Goal: Information Seeking & Learning: Learn about a topic

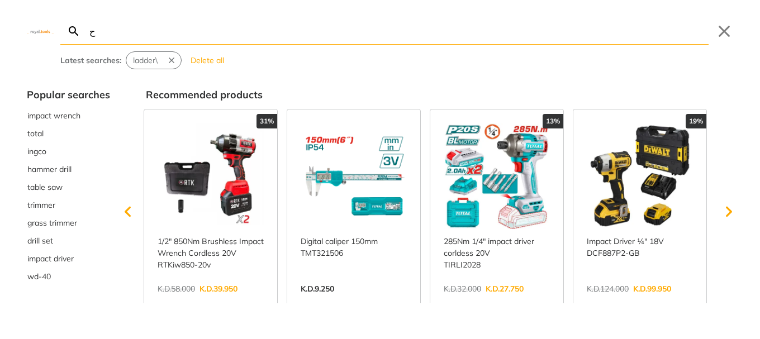
type input "ح"
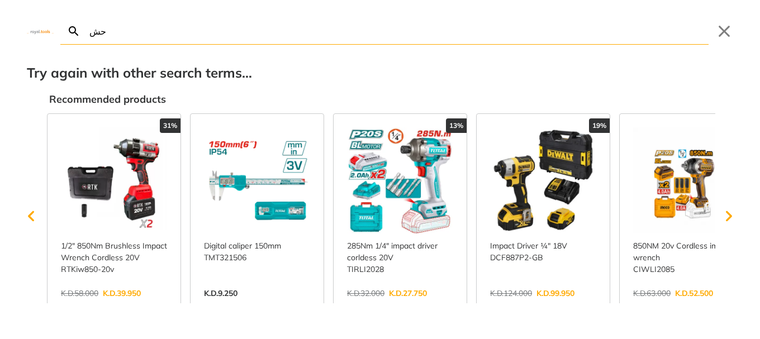
type input "ح"
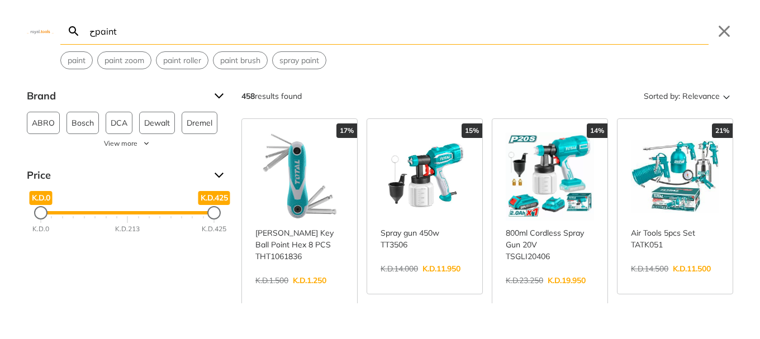
type input "حpaint"
click at [697, 281] on link "View more →" at bounding box center [675, 281] width 88 height 0
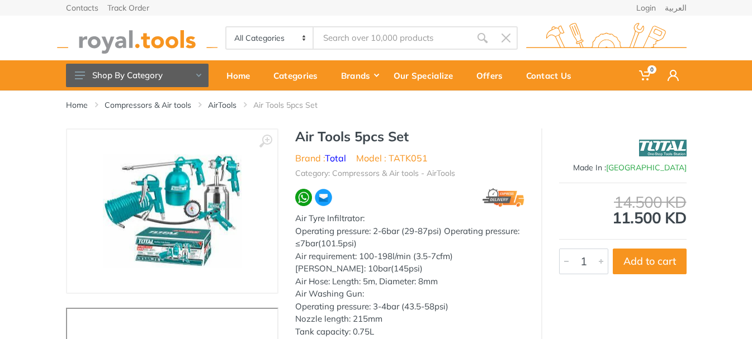
scroll to position [112, 0]
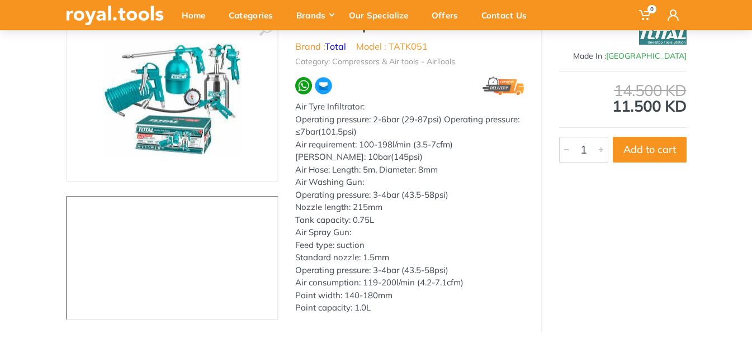
type input "حpaint"
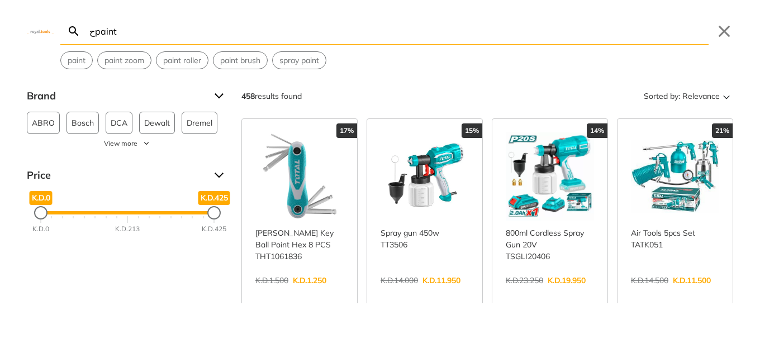
scroll to position [3, 0]
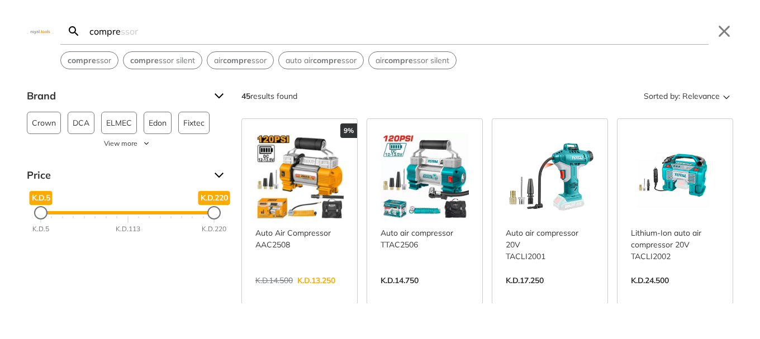
type input "compre"
click at [431, 292] on link "View more →" at bounding box center [425, 292] width 88 height 0
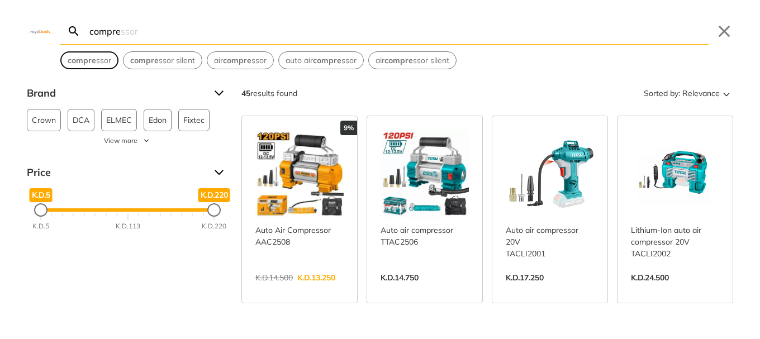
click at [108, 62] on span "compre ssor" at bounding box center [90, 61] width 44 height 12
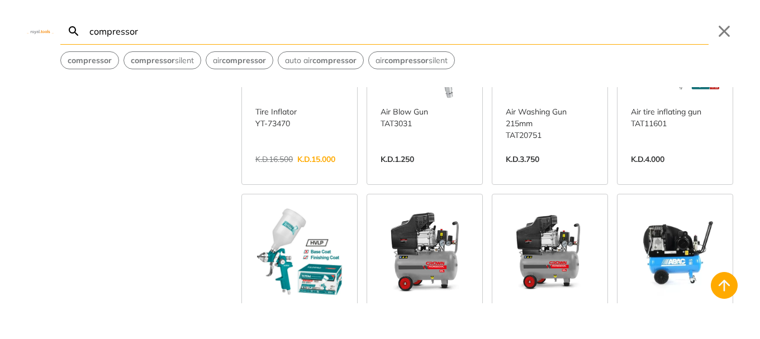
scroll to position [559, 0]
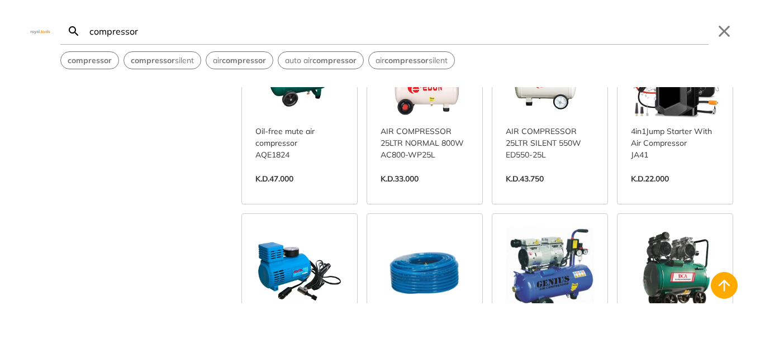
scroll to position [1174, 0]
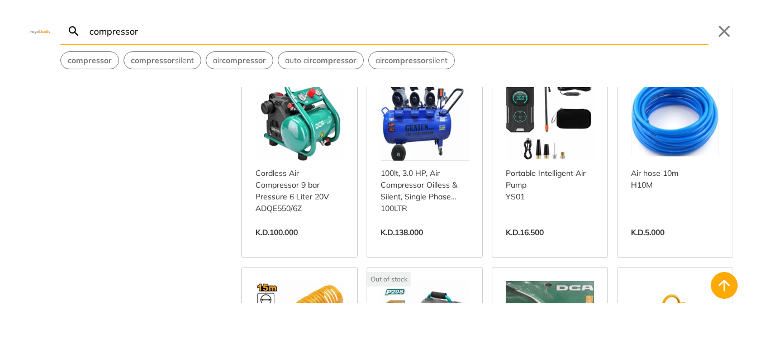
scroll to position [2292, 0]
